Goal: Task Accomplishment & Management: Manage account settings

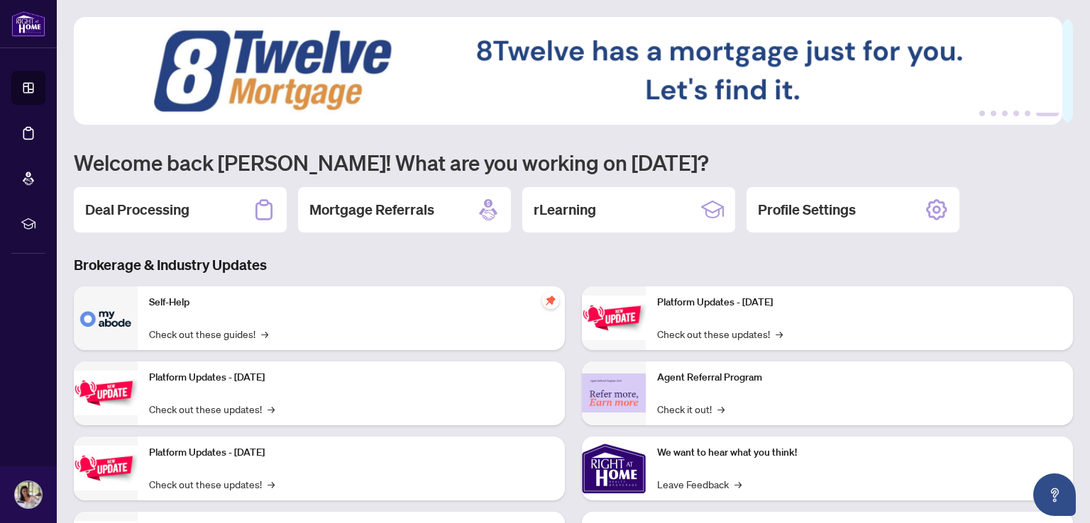
click at [150, 207] on h2 "Deal Processing" at bounding box center [137, 210] width 104 height 20
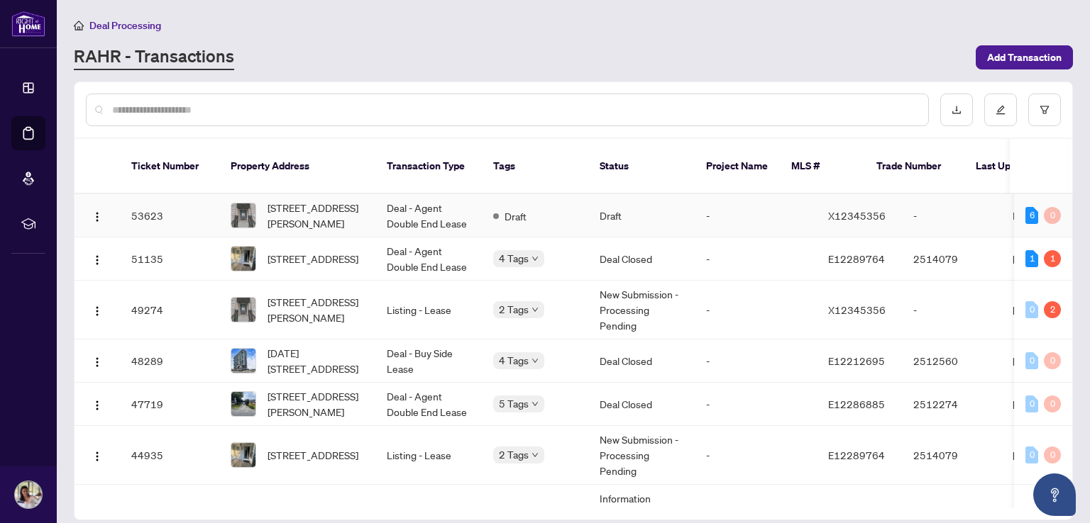
click at [1001, 194] on td "Hanan Keliny" at bounding box center [1054, 215] width 106 height 43
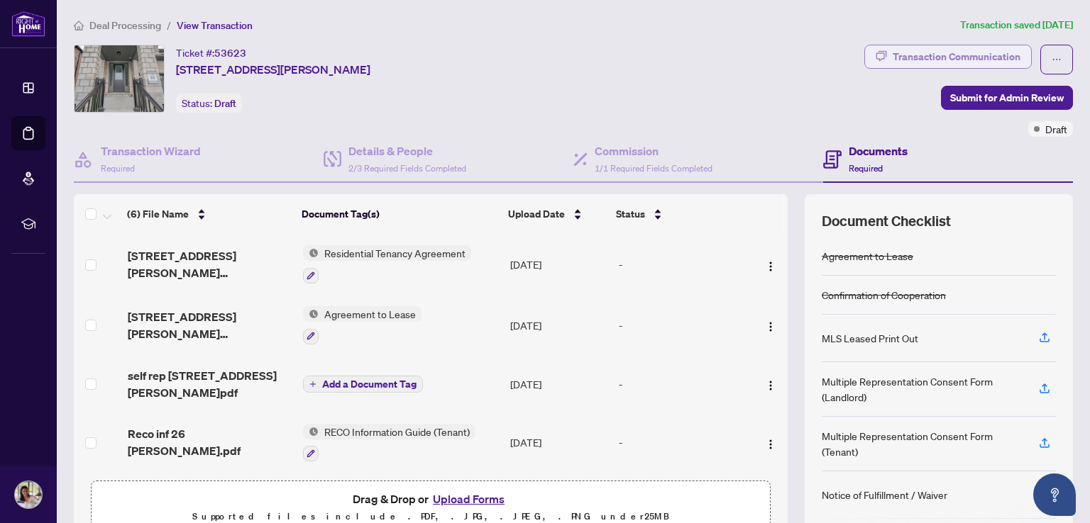
click at [991, 55] on div "Transaction Communication" at bounding box center [956, 56] width 128 height 23
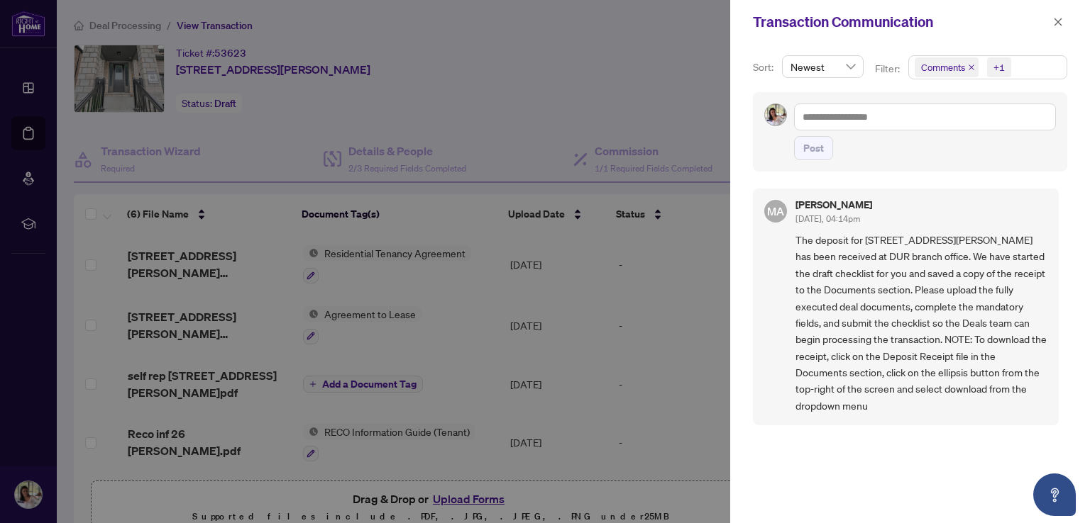
scroll to position [1, 0]
click at [1060, 26] on icon "close" at bounding box center [1058, 22] width 10 height 10
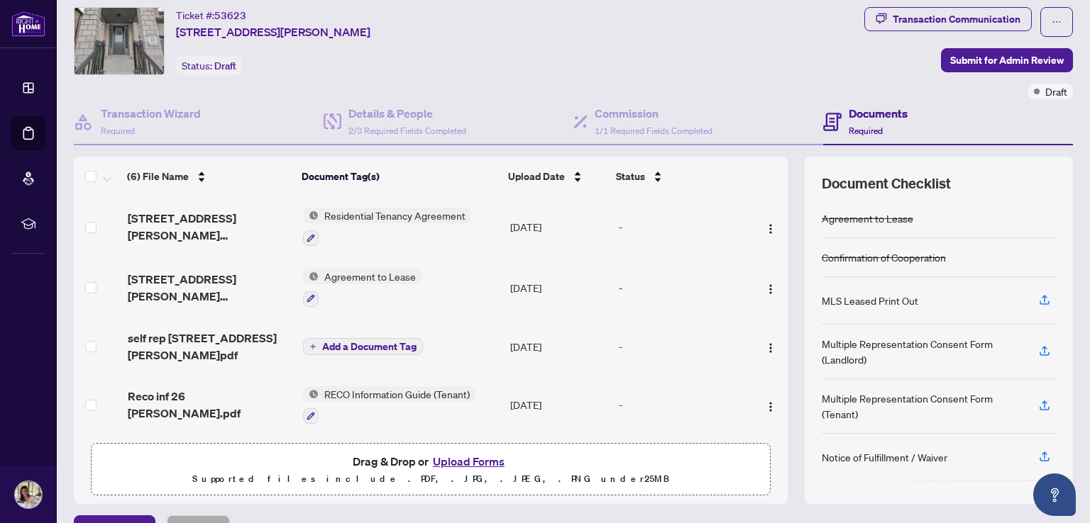
scroll to position [0, 0]
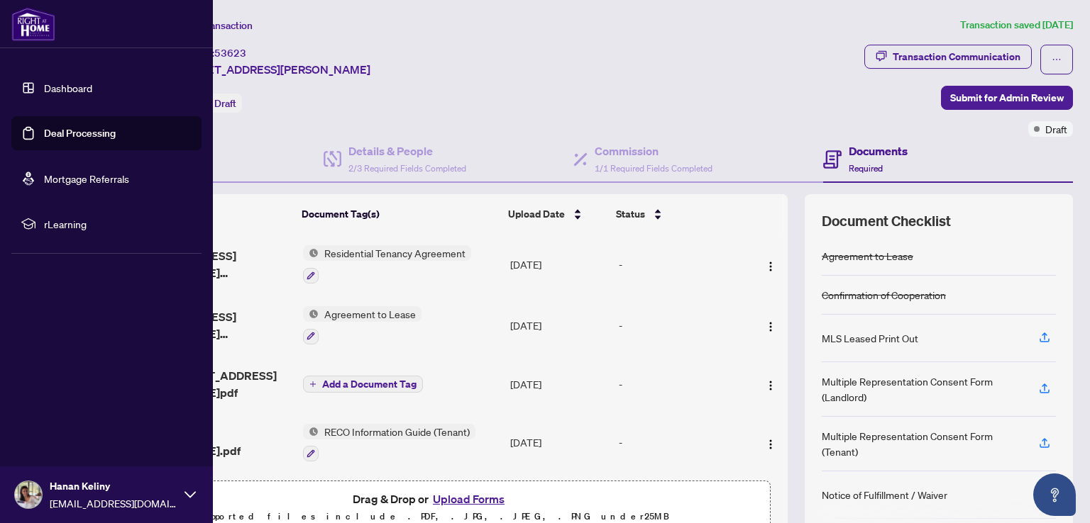
click at [62, 84] on link "Dashboard" at bounding box center [68, 88] width 48 height 13
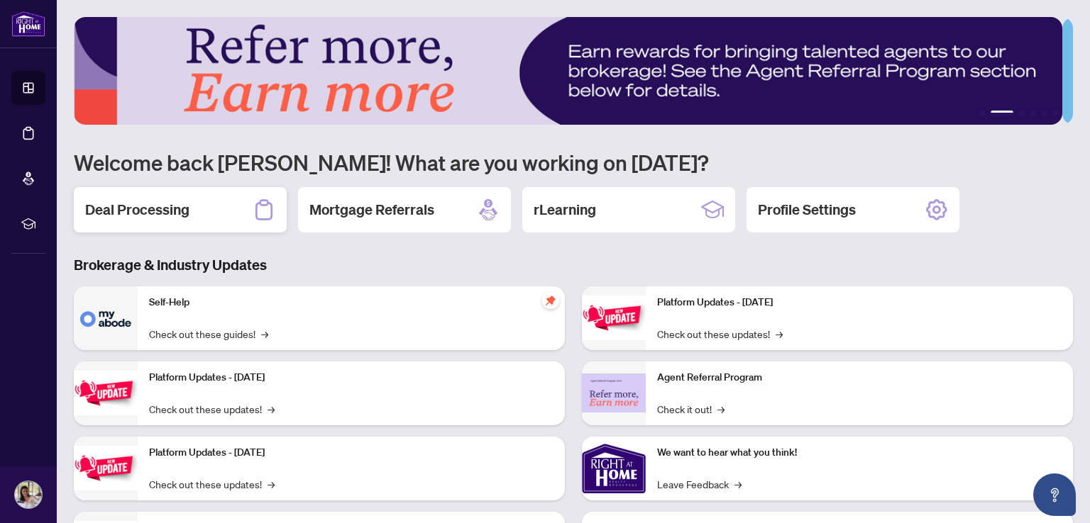
click at [135, 205] on h2 "Deal Processing" at bounding box center [137, 210] width 104 height 20
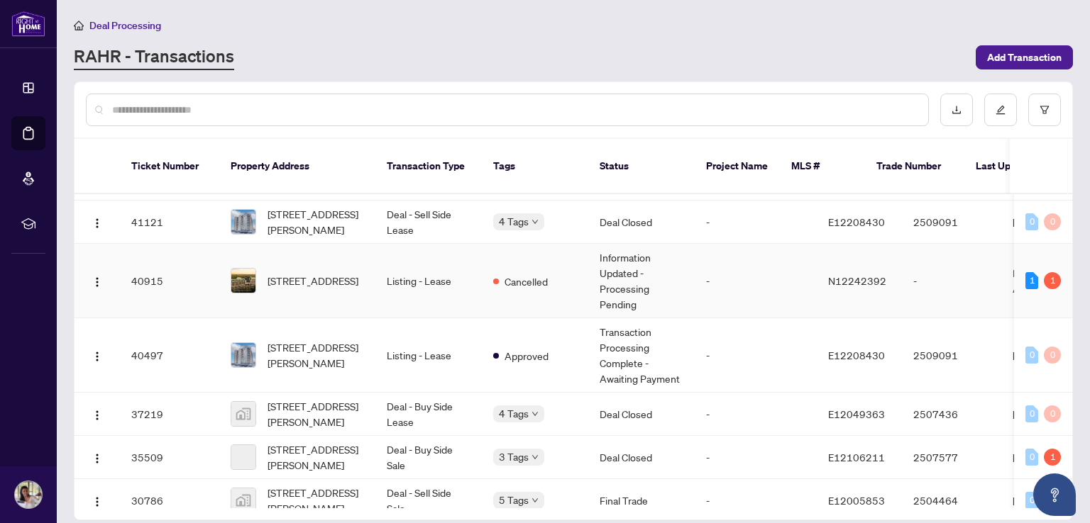
scroll to position [426, 0]
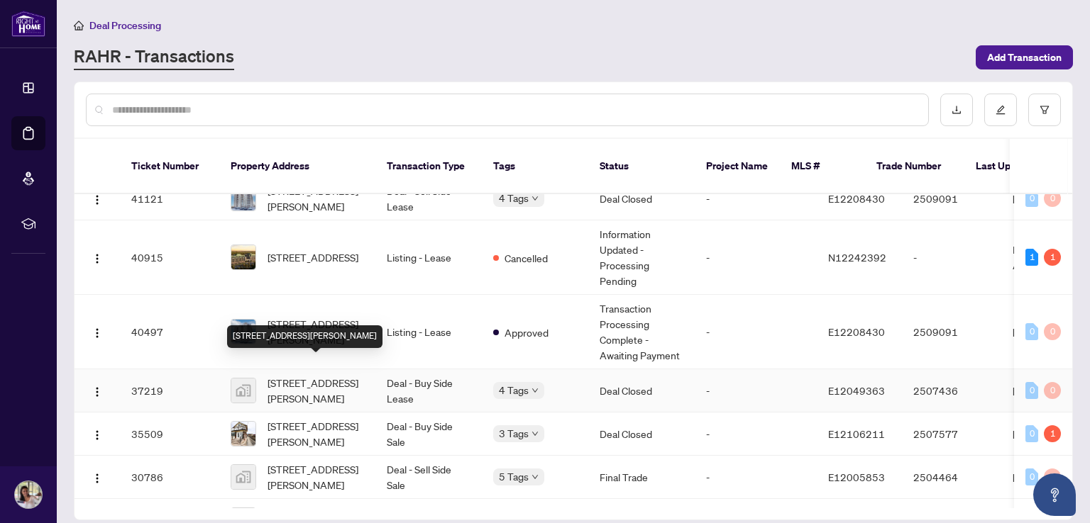
click at [277, 379] on span "[STREET_ADDRESS][PERSON_NAME]" at bounding box center [315, 390] width 96 height 31
